Goal: Transaction & Acquisition: Download file/media

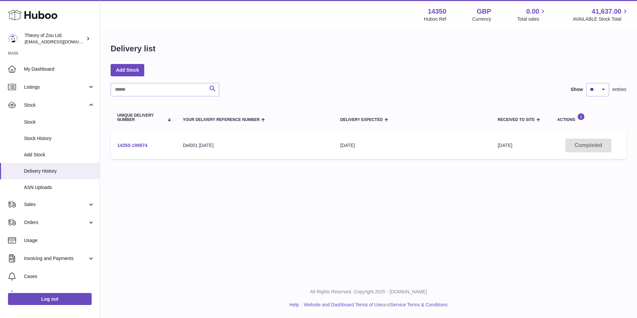
click at [138, 143] on link "14350-199974" at bounding box center [132, 145] width 30 height 5
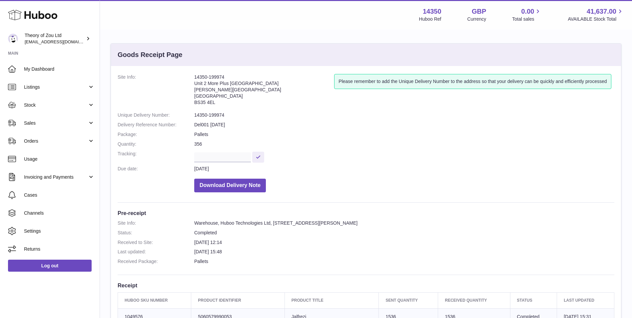
drag, startPoint x: 233, startPoint y: 79, endPoint x: 192, endPoint y: 75, distance: 41.2
click at [192, 75] on dl "Site Info: 14350-199974 Unit 2 More Plus Central Park Hudson Ave Severn Beach B…" at bounding box center [366, 135] width 497 height 122
copy dl "14350-199974"
click at [259, 93] on address "14350-199974 Unit 2 More Plus Central Park Hudson Ave Severn Beach BS35 4EL" at bounding box center [264, 91] width 140 height 35
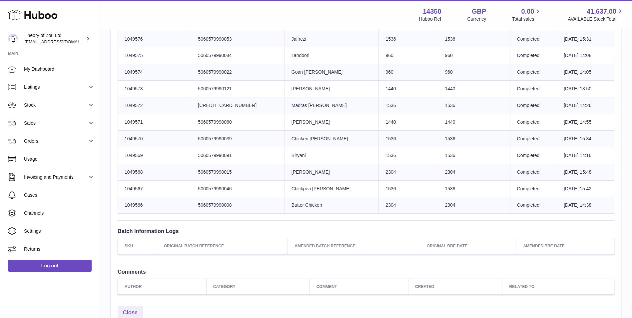
scroll to position [222, 0]
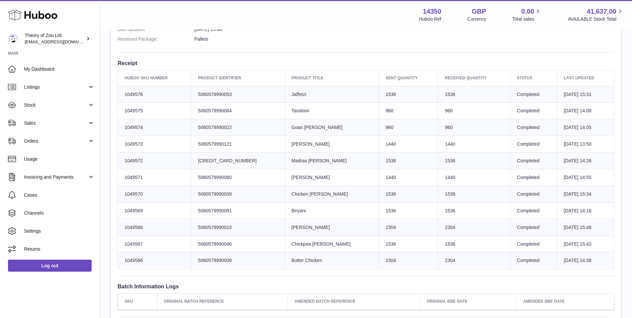
drag, startPoint x: 146, startPoint y: 91, endPoint x: 122, endPoint y: 96, distance: 24.6
click at [122, 96] on td "Huboo SKU Number 1049576" at bounding box center [154, 94] width 73 height 17
copy td "1049576"
drag, startPoint x: 161, startPoint y: 111, endPoint x: 124, endPoint y: 114, distance: 37.2
click at [124, 114] on td "Huboo SKU Number 1049575" at bounding box center [154, 111] width 73 height 17
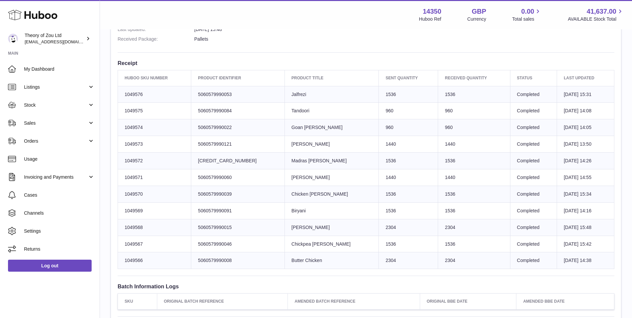
copy td "1049575"
drag, startPoint x: 161, startPoint y: 124, endPoint x: 122, endPoint y: 130, distance: 38.9
click at [122, 130] on td "Huboo SKU Number 1049574" at bounding box center [154, 127] width 73 height 17
copy td "1049574"
drag, startPoint x: 156, startPoint y: 146, endPoint x: 120, endPoint y: 144, distance: 36.1
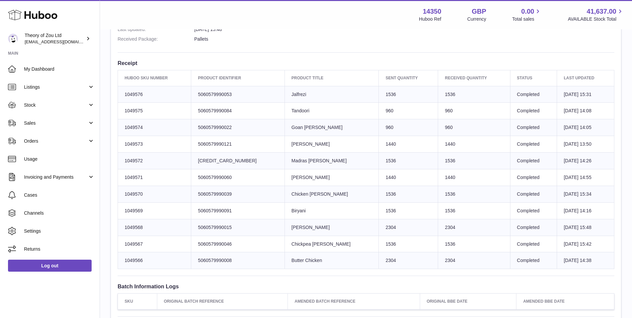
click at [120, 144] on td "Huboo SKU Number 1049573" at bounding box center [154, 144] width 73 height 17
copy td "1049573"
drag, startPoint x: 159, startPoint y: 157, endPoint x: 161, endPoint y: 161, distance: 4.0
click at [160, 157] on td "Huboo SKU Number 1049572" at bounding box center [154, 161] width 73 height 17
drag, startPoint x: 160, startPoint y: 162, endPoint x: 122, endPoint y: 166, distance: 37.6
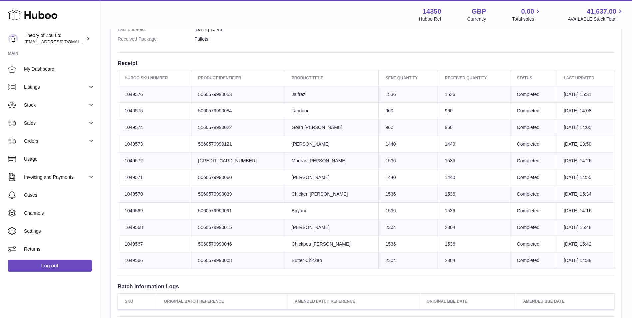
click at [122, 166] on td "Huboo SKU Number 1049572" at bounding box center [154, 161] width 73 height 17
copy td "1049572"
drag, startPoint x: 155, startPoint y: 178, endPoint x: 125, endPoint y: 175, distance: 30.5
click at [125, 175] on td "Huboo SKU Number 1049571" at bounding box center [154, 177] width 73 height 17
copy td "1049571"
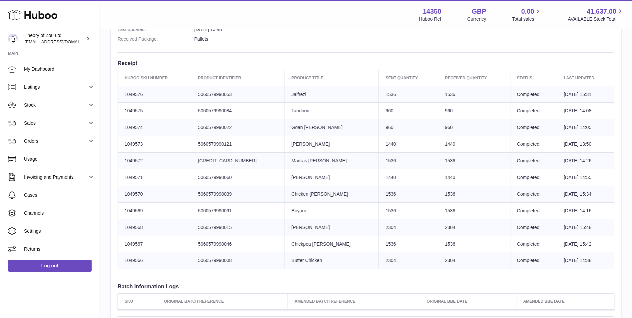
drag, startPoint x: 144, startPoint y: 191, endPoint x: 123, endPoint y: 198, distance: 21.9
click at [123, 198] on td "Huboo SKU Number 1049570" at bounding box center [154, 194] width 73 height 17
copy td "1049570"
drag, startPoint x: 130, startPoint y: 209, endPoint x: 119, endPoint y: 209, distance: 10.7
click at [119, 209] on td "Huboo SKU Number 1049569" at bounding box center [154, 210] width 73 height 17
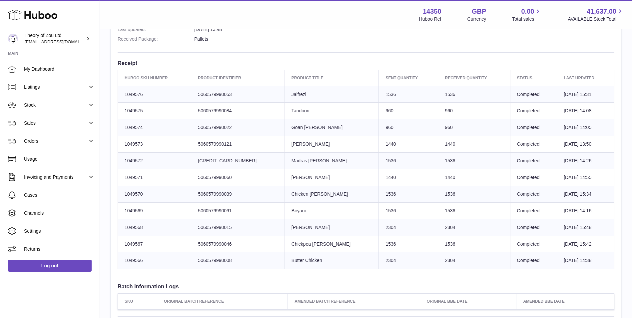
copy td "1049569"
click at [152, 228] on td "Huboo SKU Number 1049568" at bounding box center [154, 227] width 73 height 17
drag, startPoint x: 141, startPoint y: 230, endPoint x: 120, endPoint y: 229, distance: 21.0
click at [120, 229] on td "Huboo SKU Number 1049568" at bounding box center [154, 227] width 73 height 17
copy td "1049568"
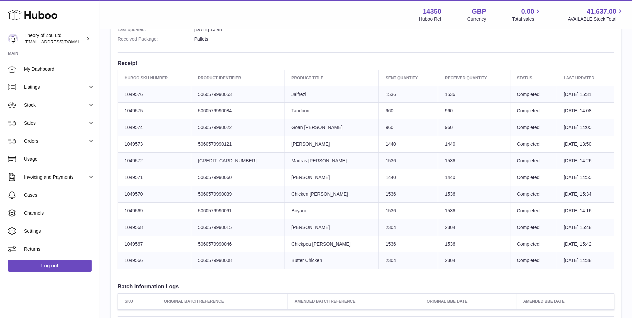
drag, startPoint x: 157, startPoint y: 247, endPoint x: 116, endPoint y: 246, distance: 40.7
click at [116, 246] on div "Site Info: 14350-199974 Unit 2 More Plus Central Park Hudson Ave Severn Beach B…" at bounding box center [366, 101] width 510 height 514
drag, startPoint x: 116, startPoint y: 246, endPoint x: 151, endPoint y: 249, distance: 34.9
click at [142, 251] on td "Huboo SKU Number 1049567" at bounding box center [154, 244] width 73 height 17
drag, startPoint x: 152, startPoint y: 248, endPoint x: 125, endPoint y: 245, distance: 27.8
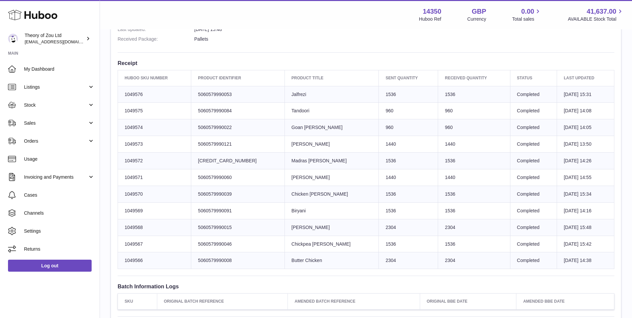
click at [125, 245] on td "Huboo SKU Number 1049567" at bounding box center [154, 244] width 73 height 17
drag, startPoint x: 165, startPoint y: 259, endPoint x: 118, endPoint y: 264, distance: 46.6
click at [118, 264] on td "Huboo SKU Number 1049566" at bounding box center [154, 260] width 73 height 17
click at [339, 206] on td "Product title Biryani" at bounding box center [332, 210] width 94 height 17
click at [42, 84] on span "Listings" at bounding box center [56, 87] width 64 height 6
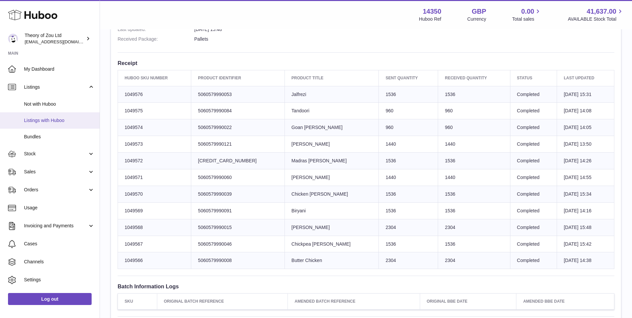
click at [58, 120] on span "Listings with Huboo" at bounding box center [59, 120] width 71 height 6
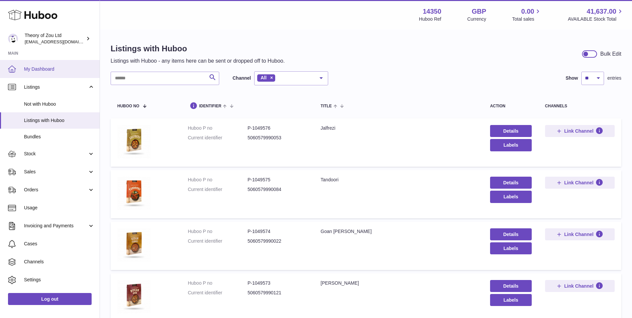
click at [61, 70] on span "My Dashboard" at bounding box center [59, 69] width 71 height 6
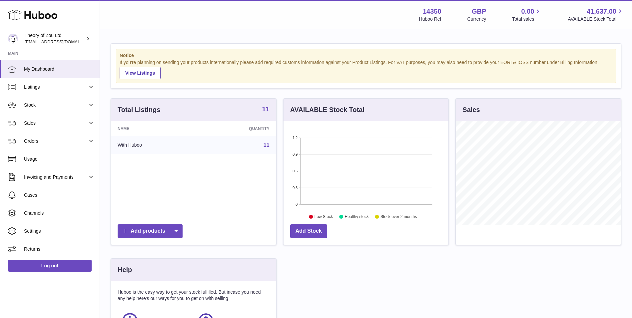
scroll to position [104, 165]
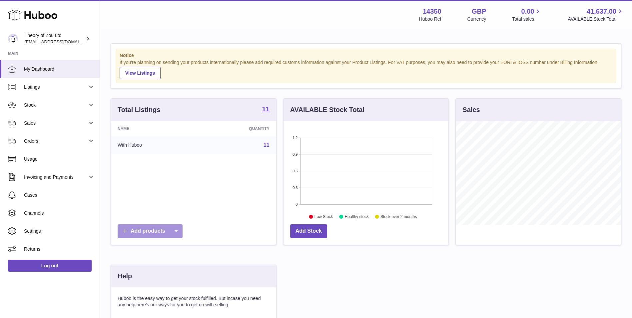
click at [182, 229] on icon at bounding box center [175, 231] width 13 height 14
click at [173, 275] on link "CSV file" at bounding box center [189, 276] width 50 height 14
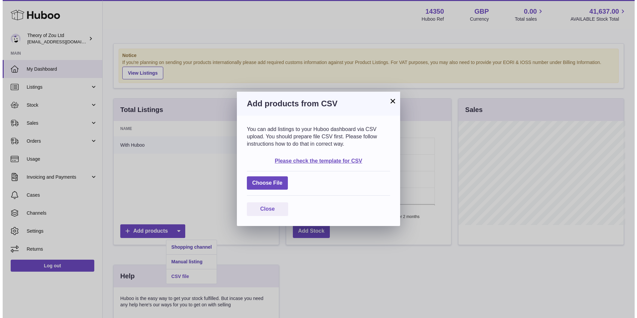
scroll to position [104, 167]
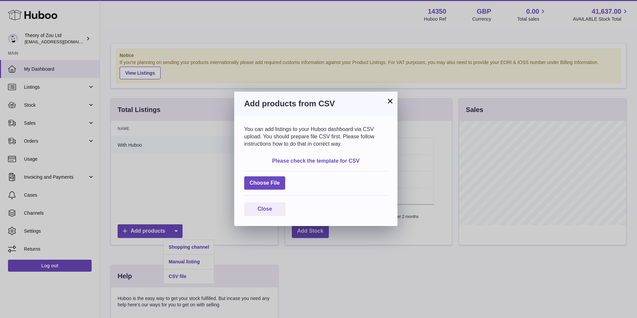
click at [335, 161] on link "Please check the template for CSV" at bounding box center [315, 161] width 87 height 6
